Goal: Information Seeking & Learning: Check status

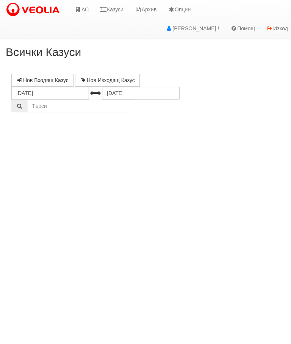
select select "10"
select select "1"
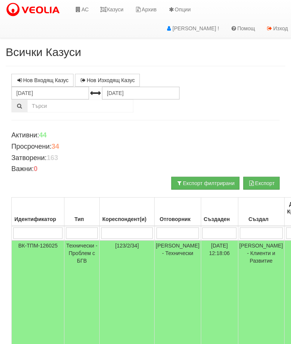
click at [114, 10] on link "Казуси" at bounding box center [111, 9] width 35 height 19
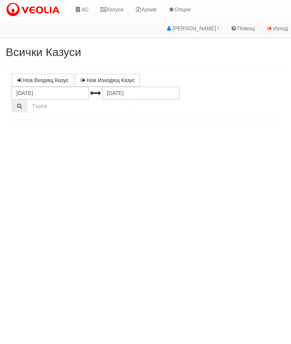
select select "10"
select select "1"
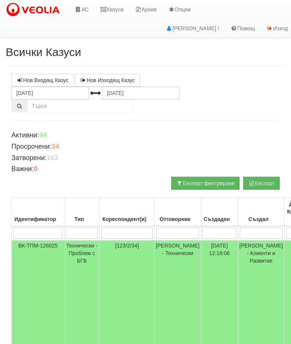
click at [116, 12] on link "Казуси" at bounding box center [111, 9] width 35 height 19
click at [121, 10] on link "Казуси" at bounding box center [111, 9] width 35 height 19
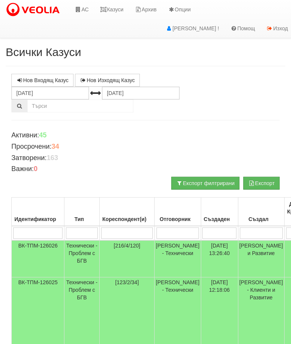
click at [112, 7] on link "Казуси" at bounding box center [111, 9] width 35 height 19
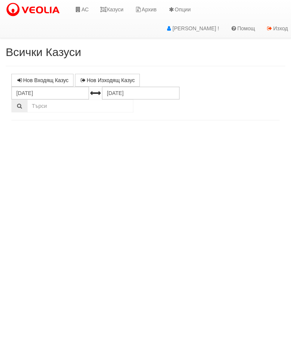
select select "10"
select select "1"
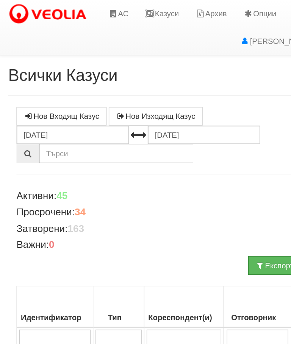
click at [118, 8] on link "Казуси" at bounding box center [111, 9] width 35 height 19
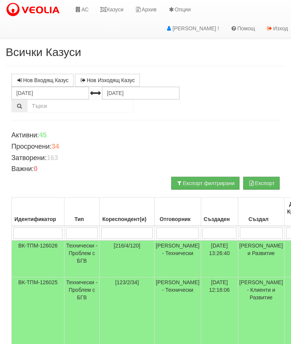
click at [84, 14] on link "АС" at bounding box center [81, 9] width 25 height 19
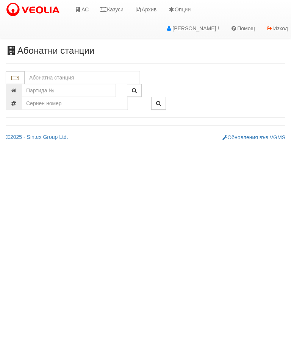
click at [41, 77] on input "text" at bounding box center [82, 77] width 115 height 13
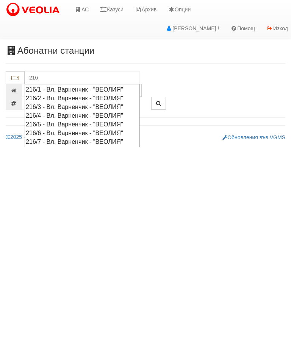
click at [98, 113] on div "216/4 - Вл. Варненчик - "ВЕОЛИЯ"" at bounding box center [82, 115] width 113 height 9
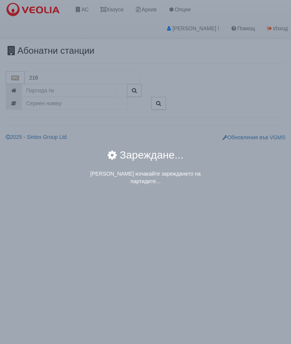
type input "216/4 - Вл. Варненчик - "ВЕОЛИЯ""
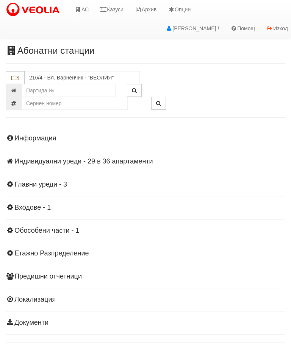
click at [123, 6] on link "Казуси" at bounding box center [111, 9] width 35 height 19
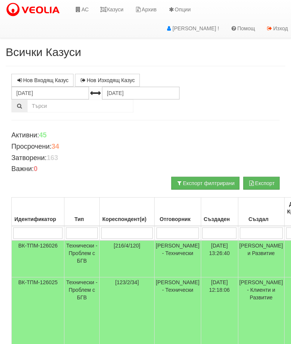
click at [112, 8] on link "Казуси" at bounding box center [111, 9] width 35 height 19
click at [118, 8] on link "Казуси" at bounding box center [111, 9] width 35 height 19
click at [116, 9] on link "Казуси" at bounding box center [111, 9] width 35 height 19
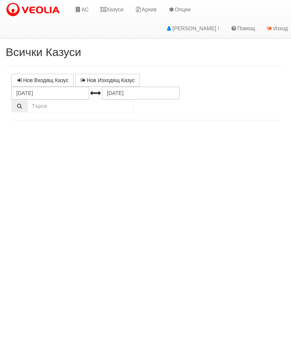
select select "10"
select select "1"
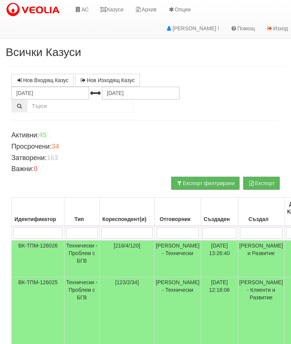
click at [111, 3] on link "Казуси" at bounding box center [111, 9] width 35 height 19
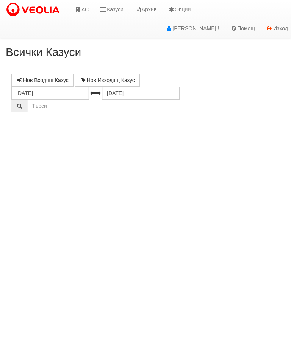
select select "10"
select select "1"
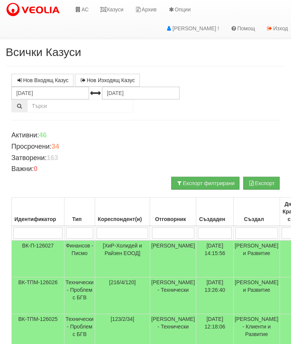
click at [111, 3] on link "Казуси" at bounding box center [111, 9] width 35 height 19
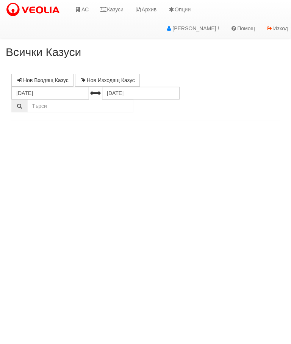
select select "10"
select select "1"
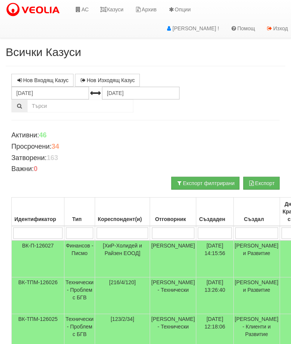
click at [113, 11] on link "Казуси" at bounding box center [111, 9] width 35 height 19
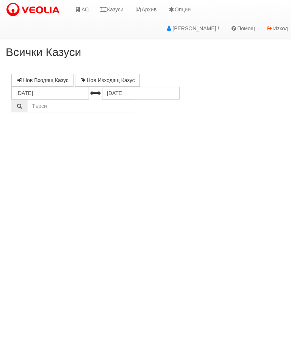
select select "10"
select select "1"
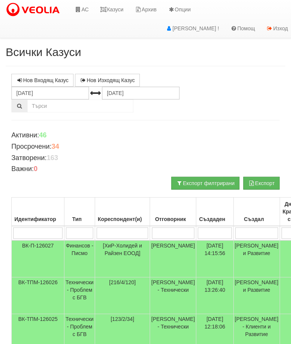
click at [117, 7] on link "Казуси" at bounding box center [111, 9] width 35 height 19
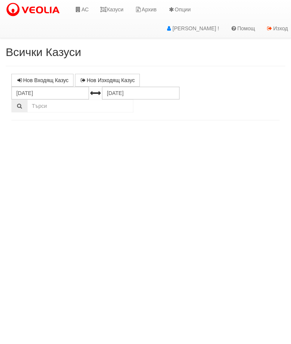
select select "10"
select select "1"
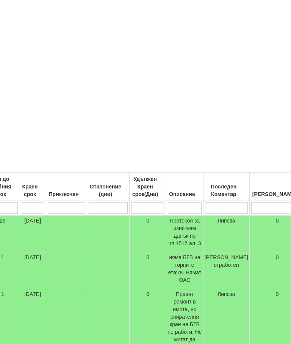
scroll to position [25, 0]
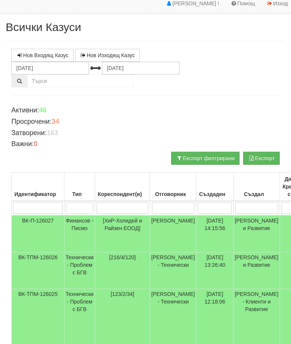
click at [79, 261] on td "Технически - Проблем с БГВ" at bounding box center [79, 271] width 31 height 37
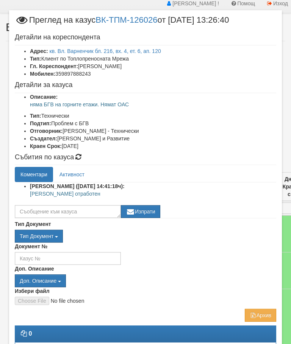
scroll to position [24, 0]
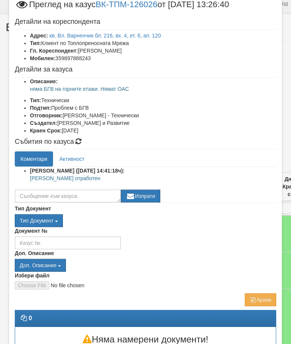
click at [219, 244] on div "Документ №" at bounding box center [145, 238] width 273 height 22
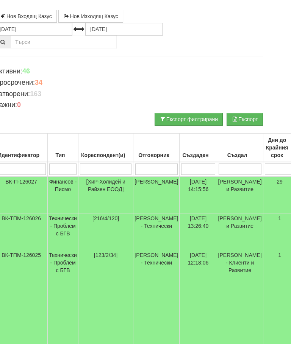
scroll to position [64, 8]
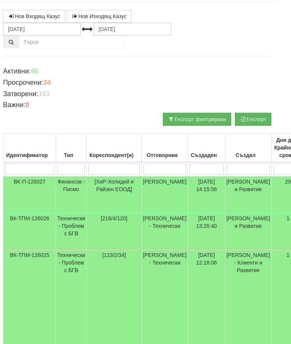
click at [74, 221] on td "Технически - Проблем с БГВ" at bounding box center [71, 232] width 31 height 37
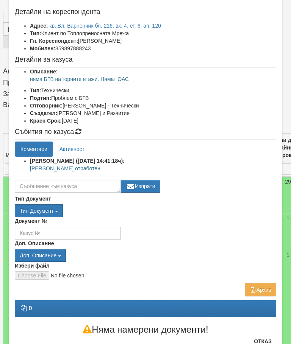
scroll to position [34, 0]
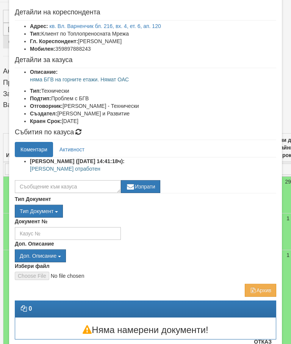
click at [270, 342] on button "Отказ" at bounding box center [262, 342] width 27 height 12
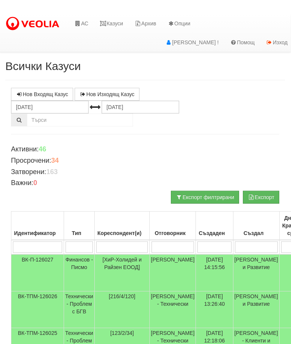
scroll to position [0, 0]
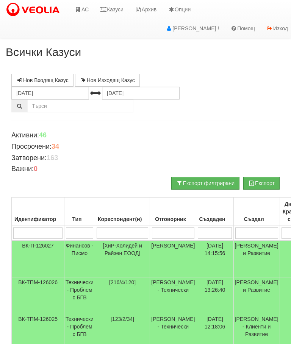
click at [116, 3] on link "Казуси" at bounding box center [111, 9] width 35 height 19
